Goal: Task Accomplishment & Management: Manage account settings

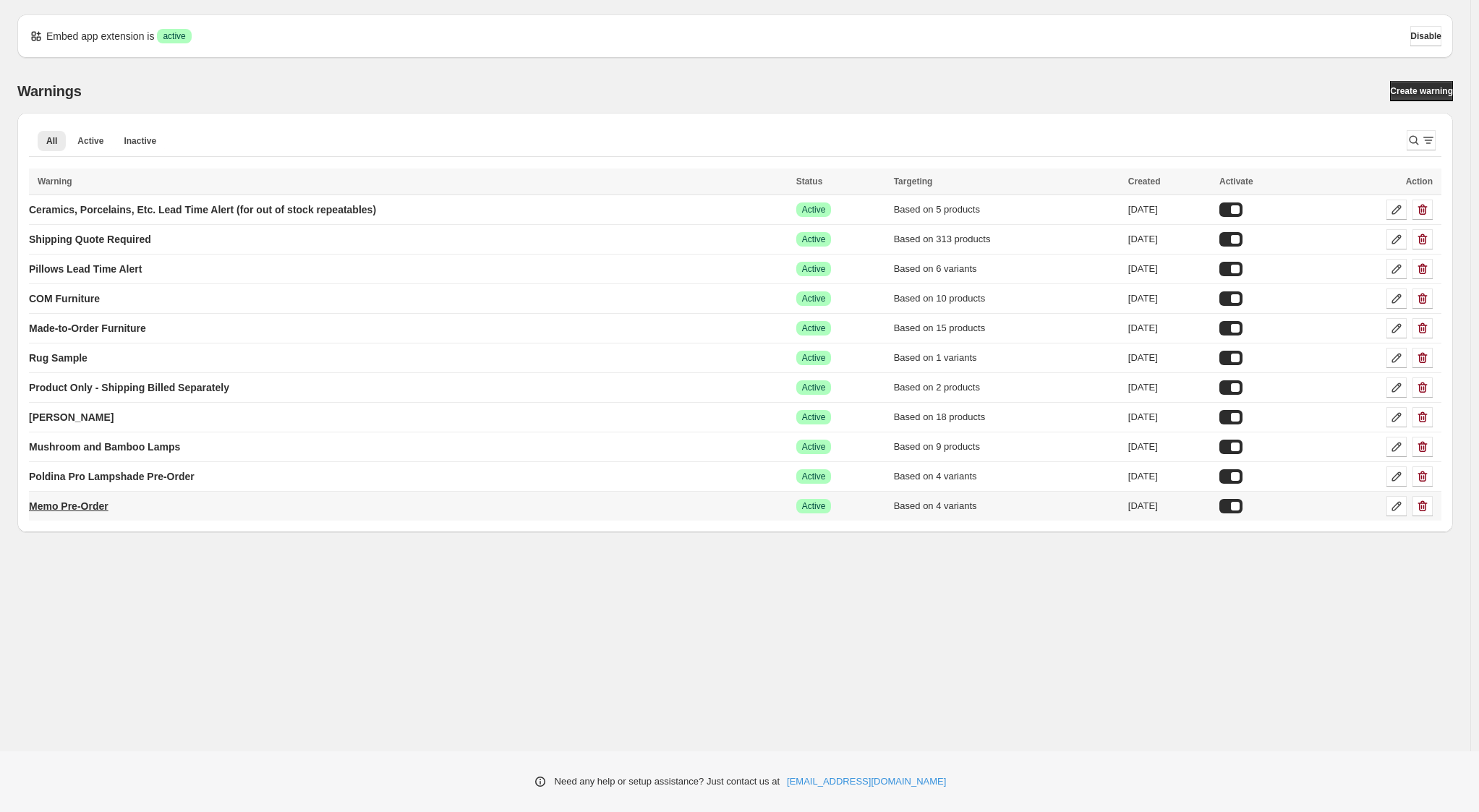
click at [104, 508] on p "Memo Pre-Order" at bounding box center [68, 506] width 80 height 15
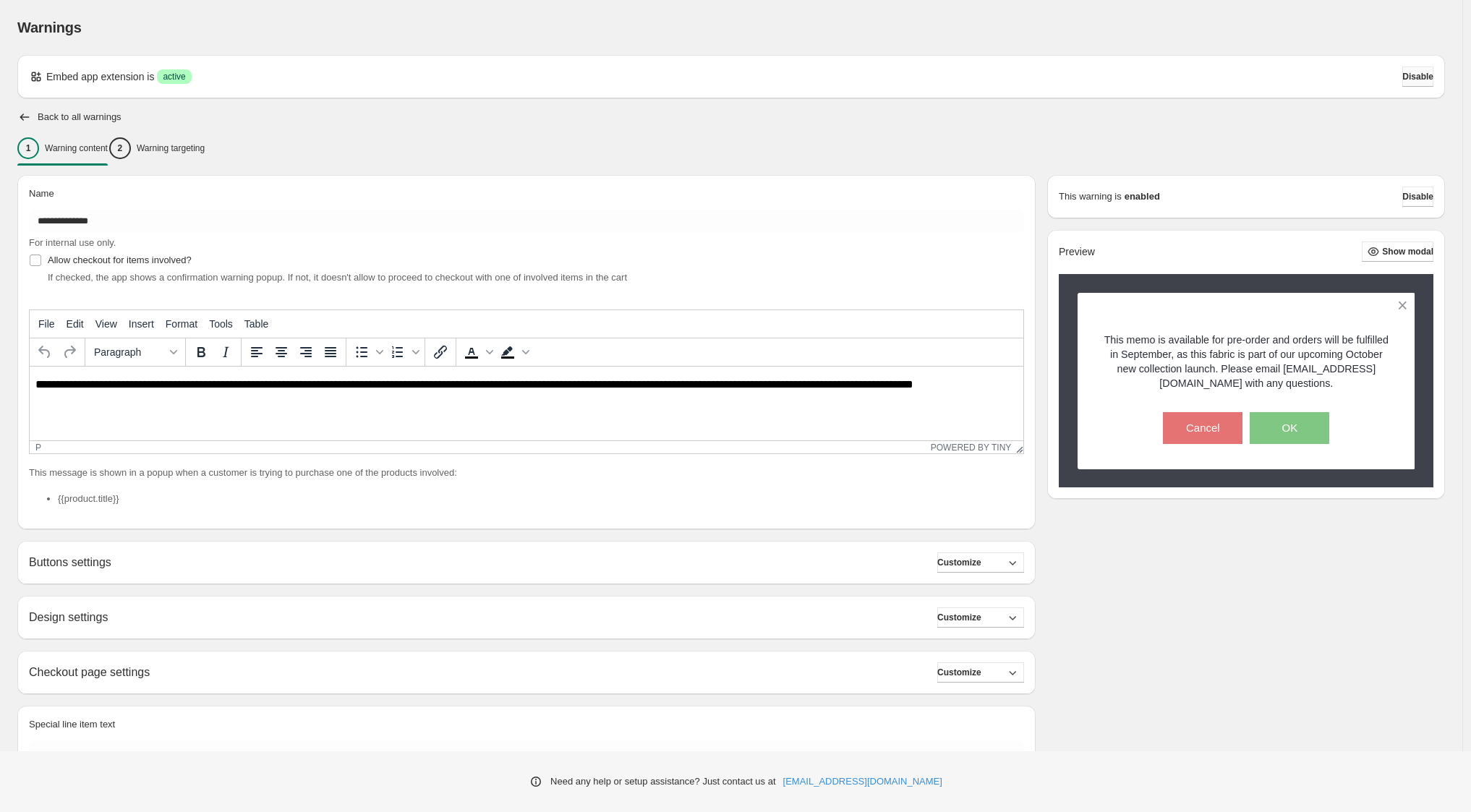
click at [1424, 78] on span "Disable" at bounding box center [1418, 77] width 31 height 12
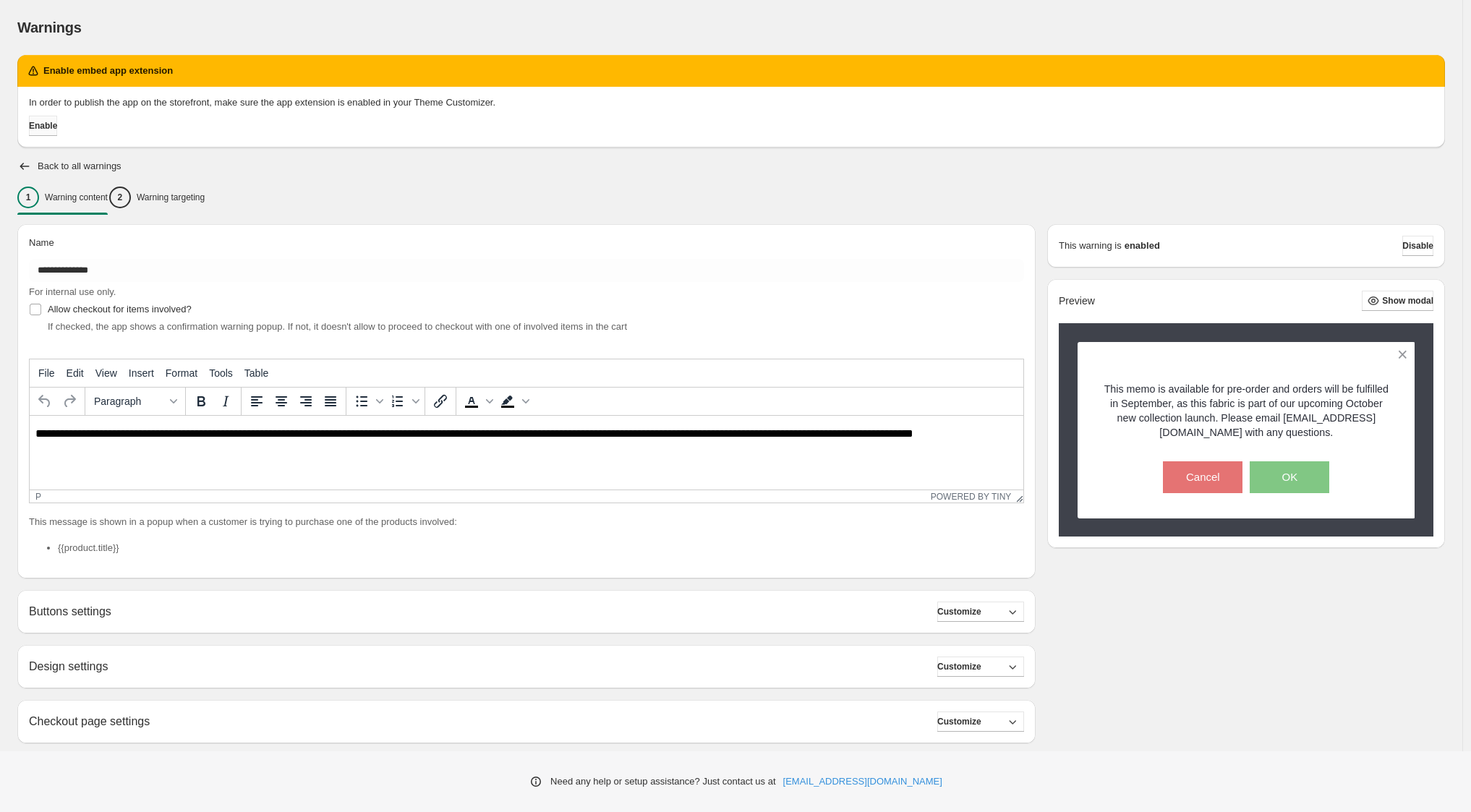
click at [55, 128] on span "Enable" at bounding box center [43, 126] width 28 height 12
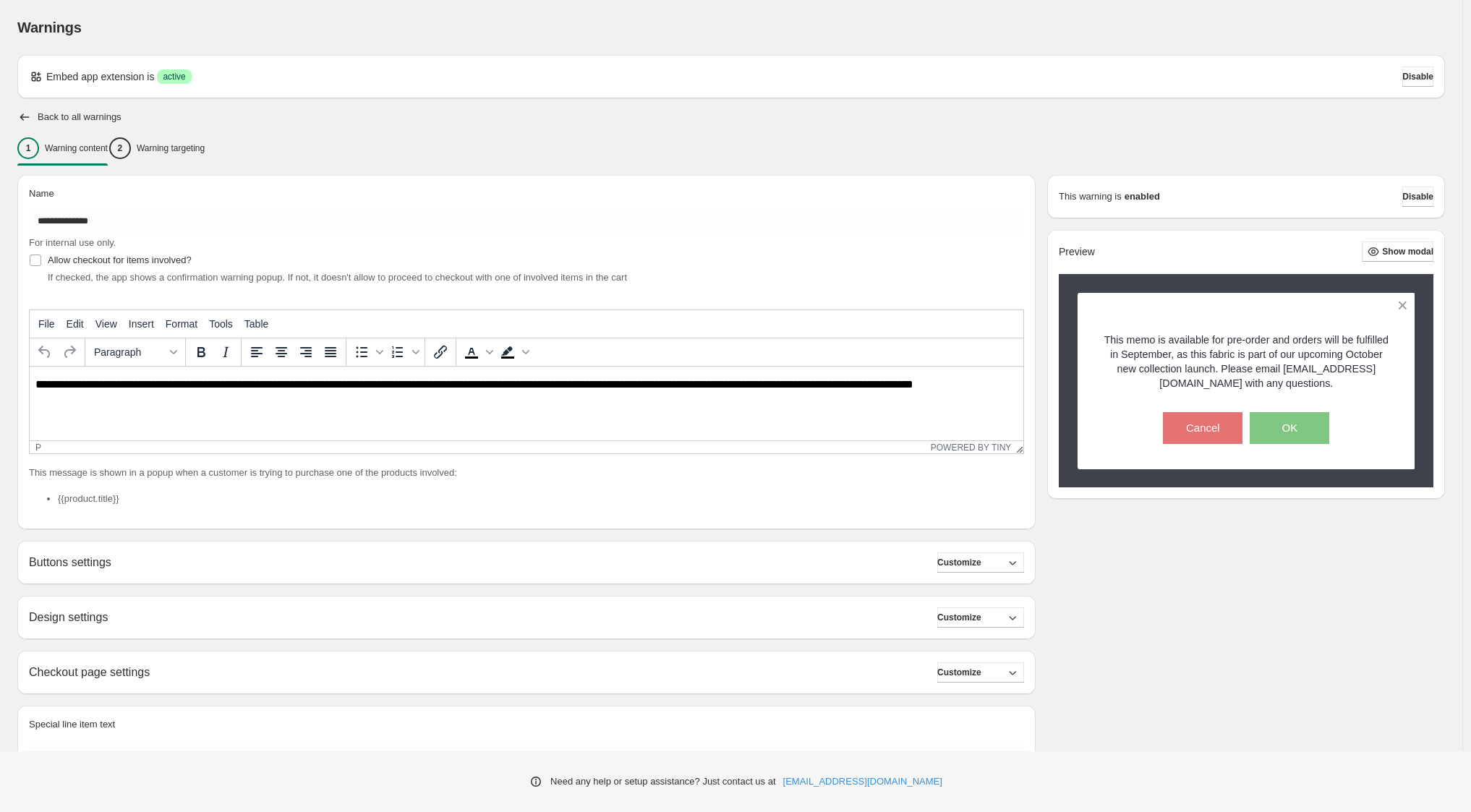
click at [54, 112] on h2 "Back to all warnings" at bounding box center [80, 117] width 84 height 12
click at [20, 117] on icon "button" at bounding box center [25, 118] width 15 height 15
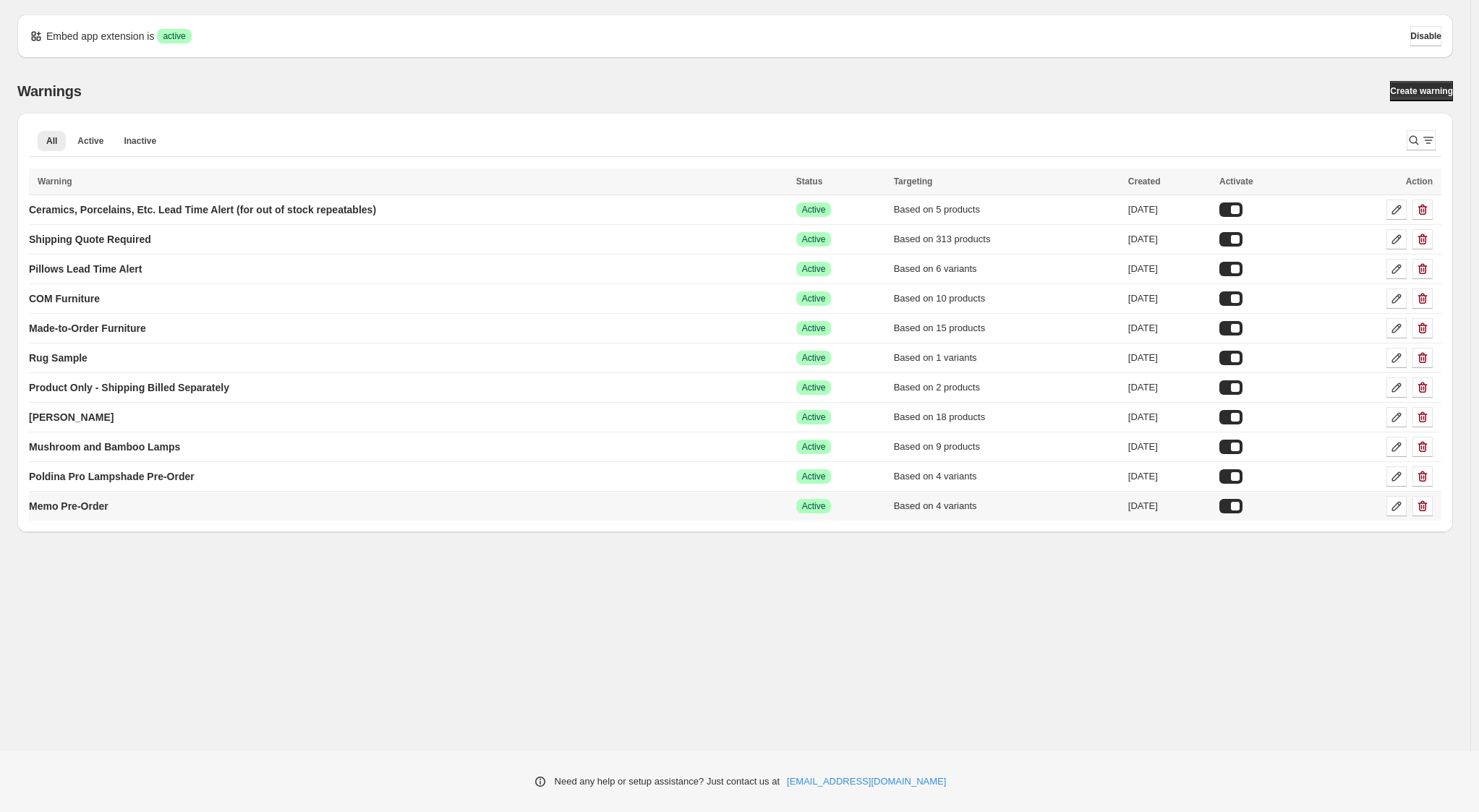
click at [1243, 507] on div at bounding box center [1231, 506] width 23 height 15
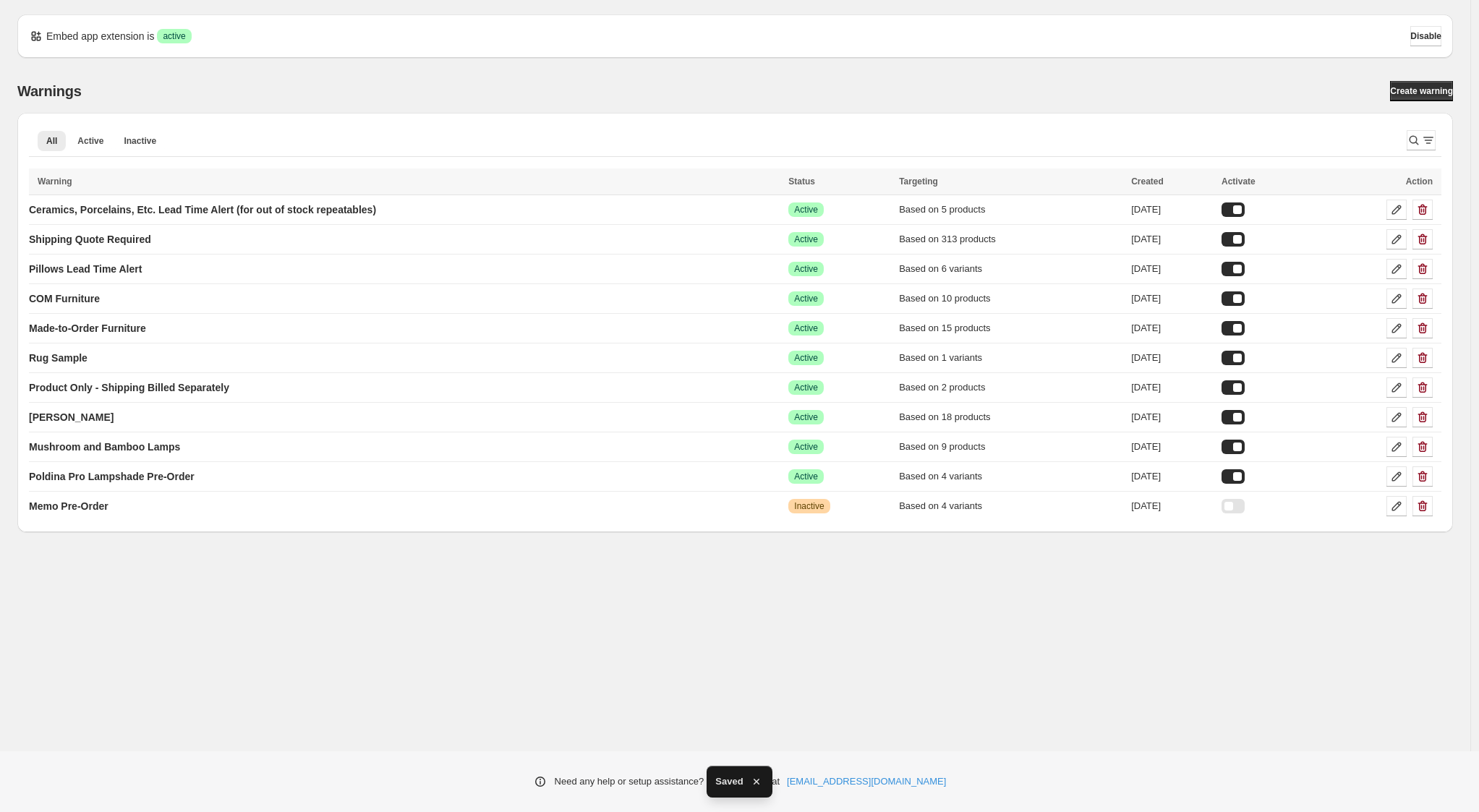
click at [1251, 560] on div "Embed app extension is Success active Disable Warnings Create warning All Activ…" at bounding box center [735, 375] width 1471 height 750
click at [1245, 477] on div at bounding box center [1234, 476] width 23 height 15
click at [186, 480] on p "Poldina Pro Lampshade Pre-Order" at bounding box center [111, 476] width 165 height 15
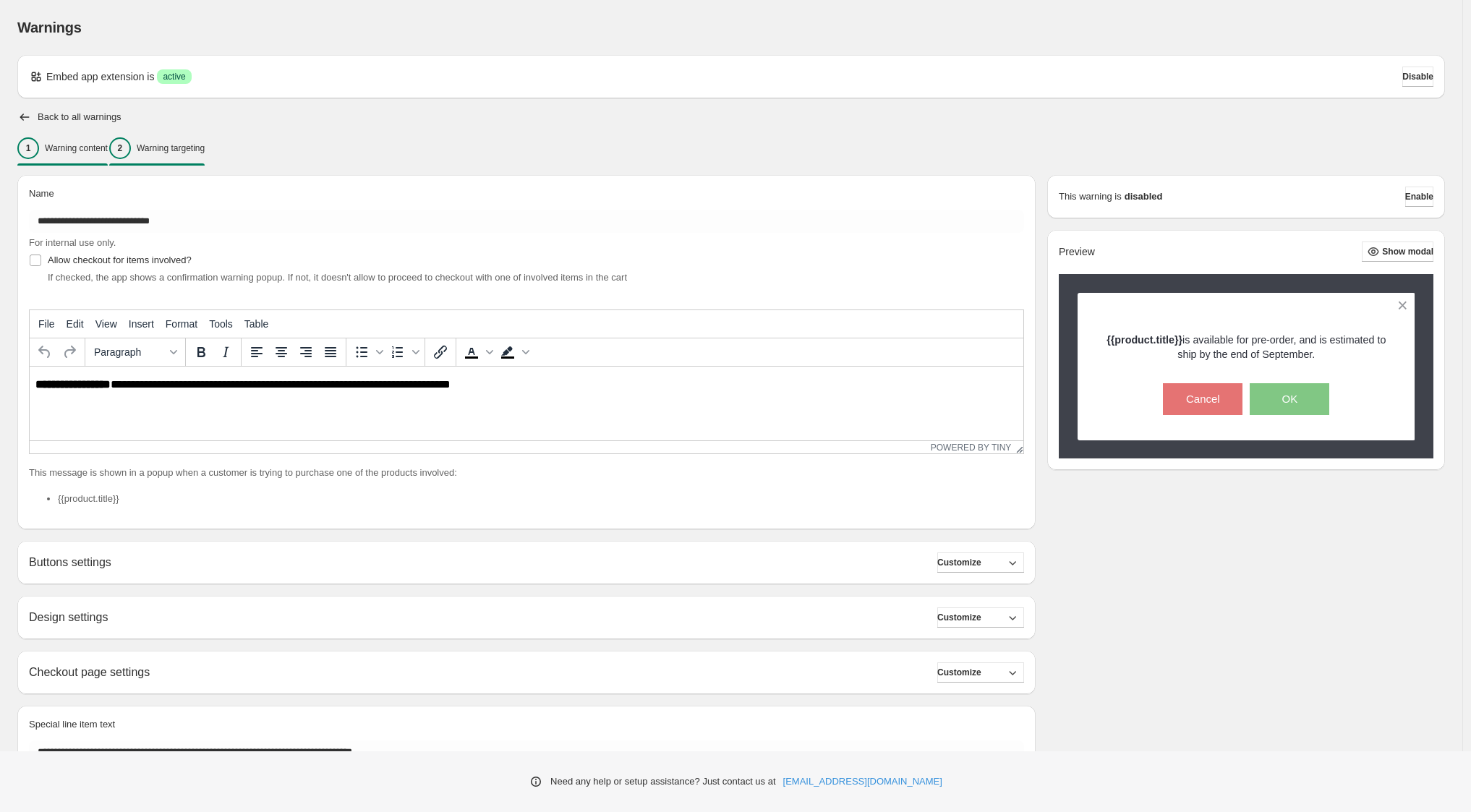
drag, startPoint x: 222, startPoint y: 154, endPoint x: 224, endPoint y: 161, distance: 7.3
click at [205, 155] on div "2 Warning targeting" at bounding box center [157, 148] width 95 height 21
